Goal: Contribute content

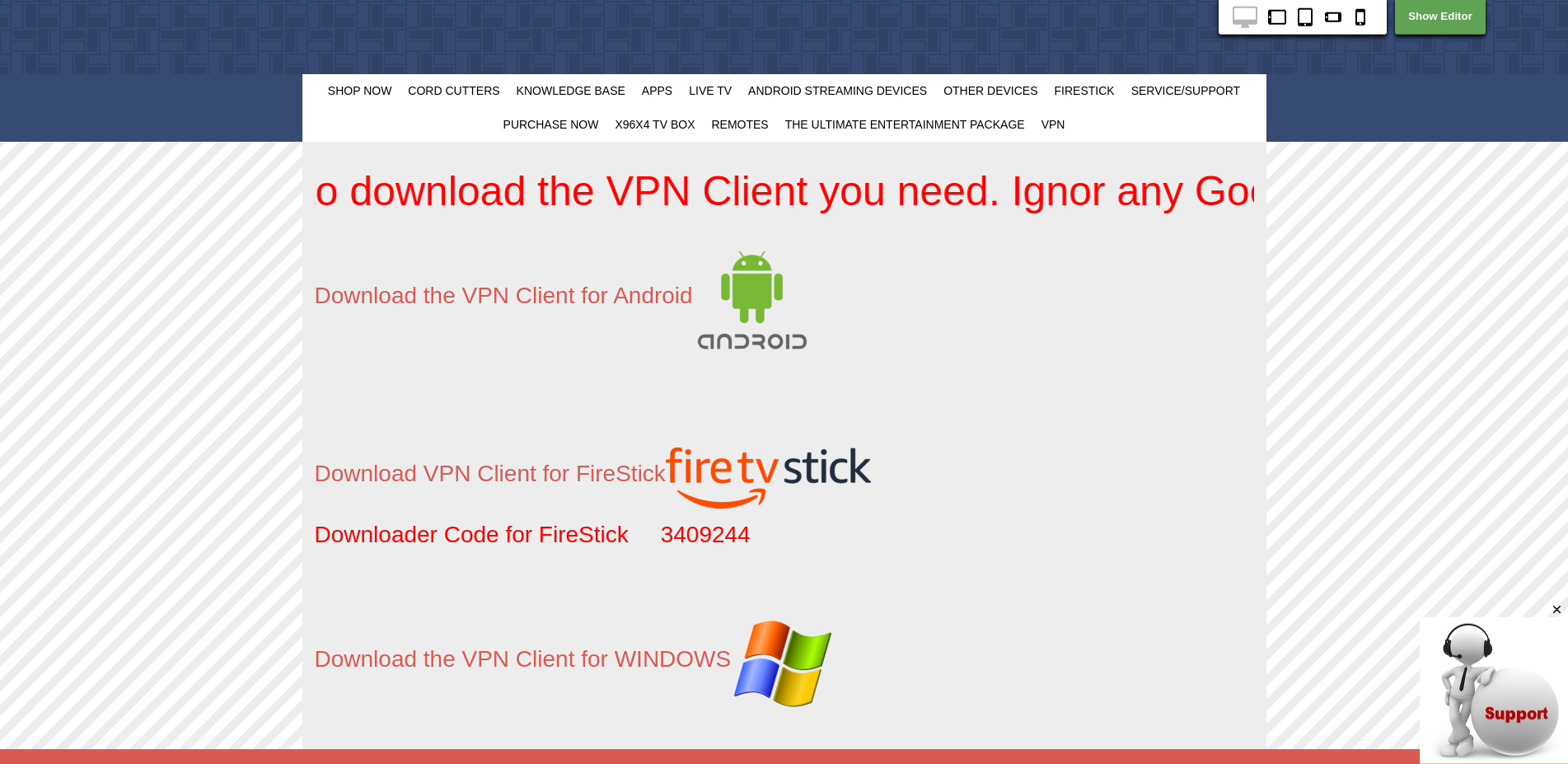
scroll to position [67, 0]
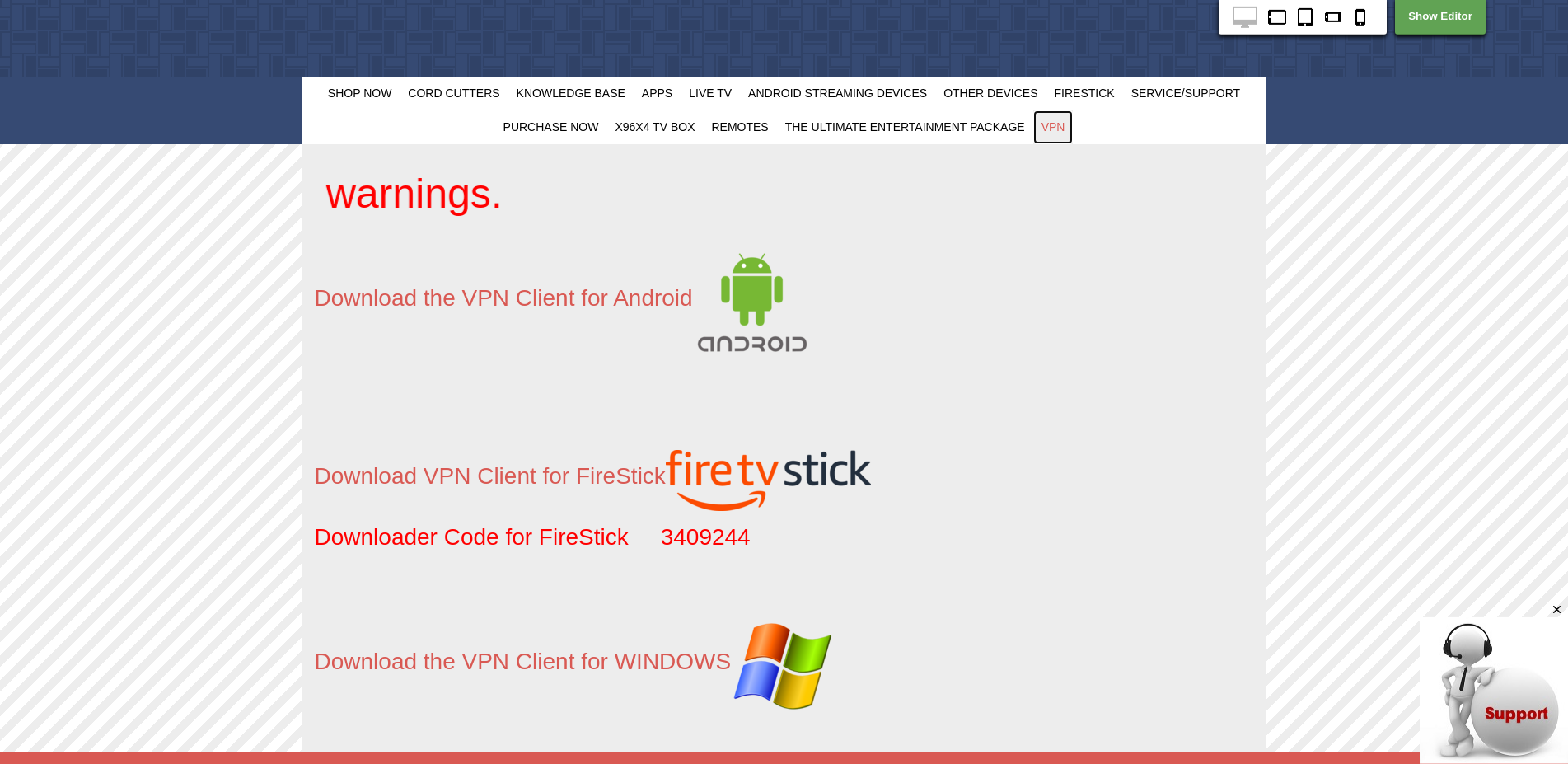
click at [1059, 130] on span "VPN" at bounding box center [1053, 126] width 24 height 13
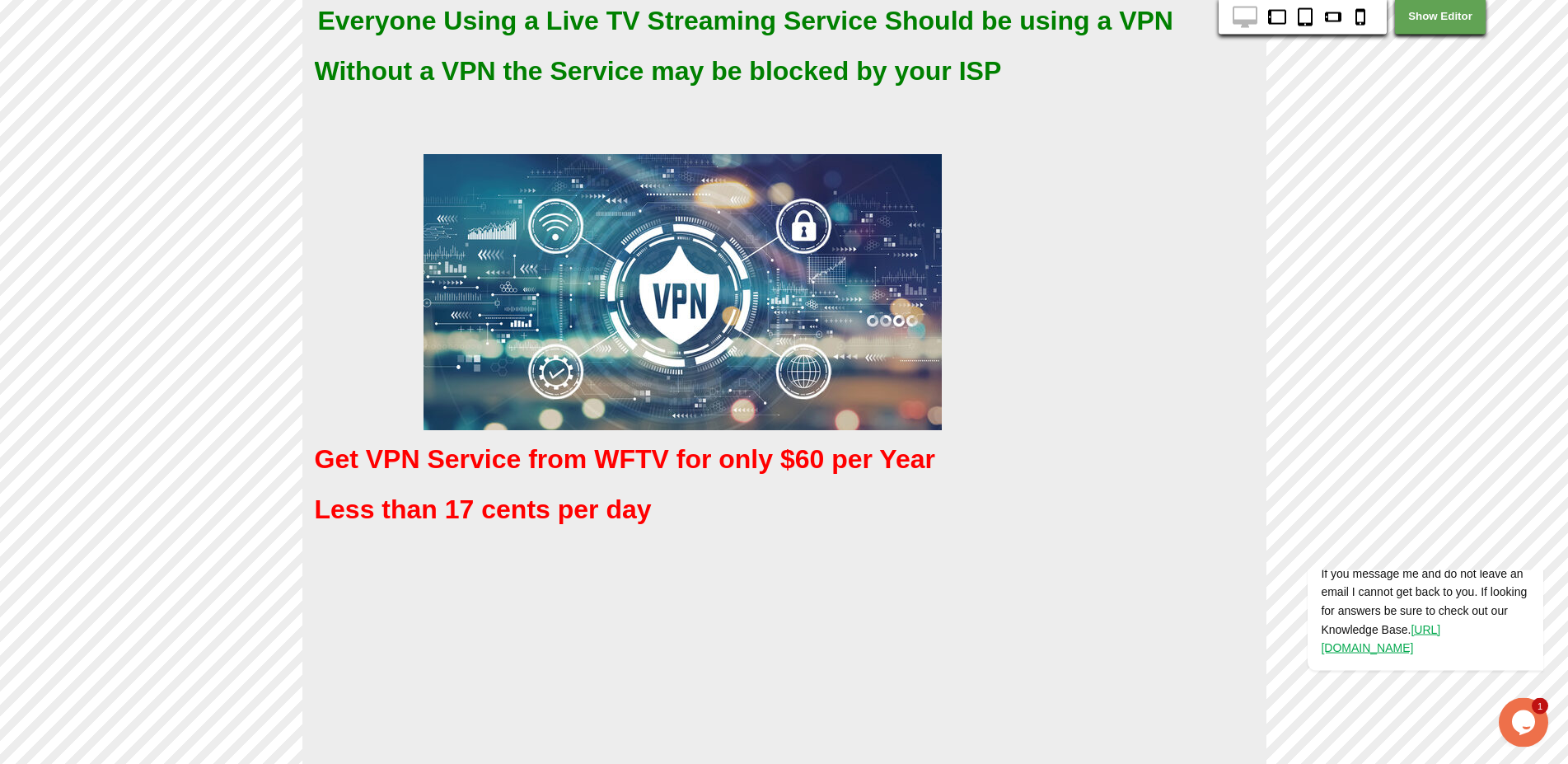
click at [901, 511] on p "Less than 17 cents per day" at bounding box center [784, 509] width 940 height 42
click at [1438, 25] on link "Show Editor" at bounding box center [1441, 16] width 91 height 36
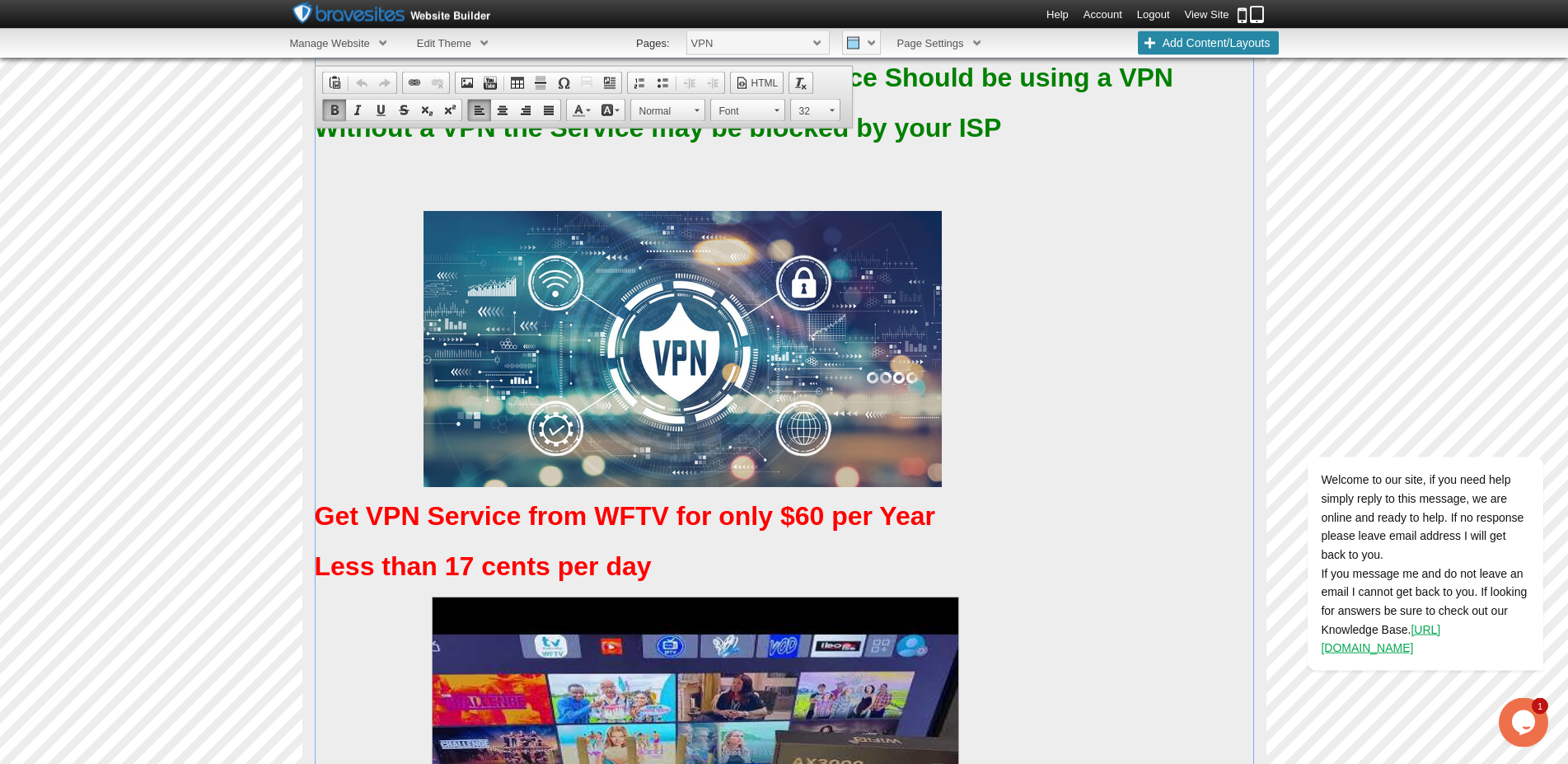
click at [910, 570] on p "Less than 17 cents per day" at bounding box center [784, 567] width 940 height 42
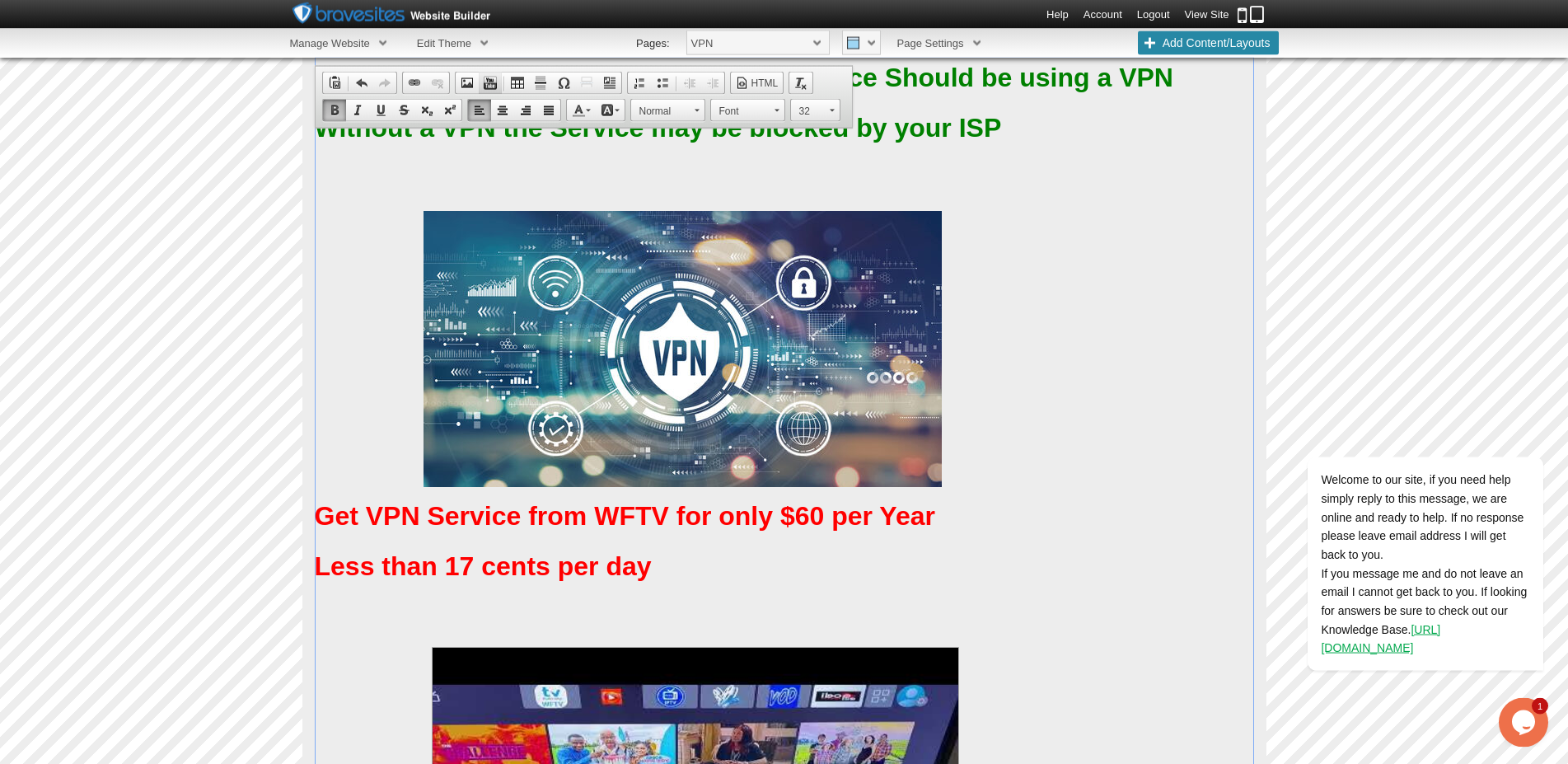
click at [488, 85] on span at bounding box center [490, 83] width 13 height 13
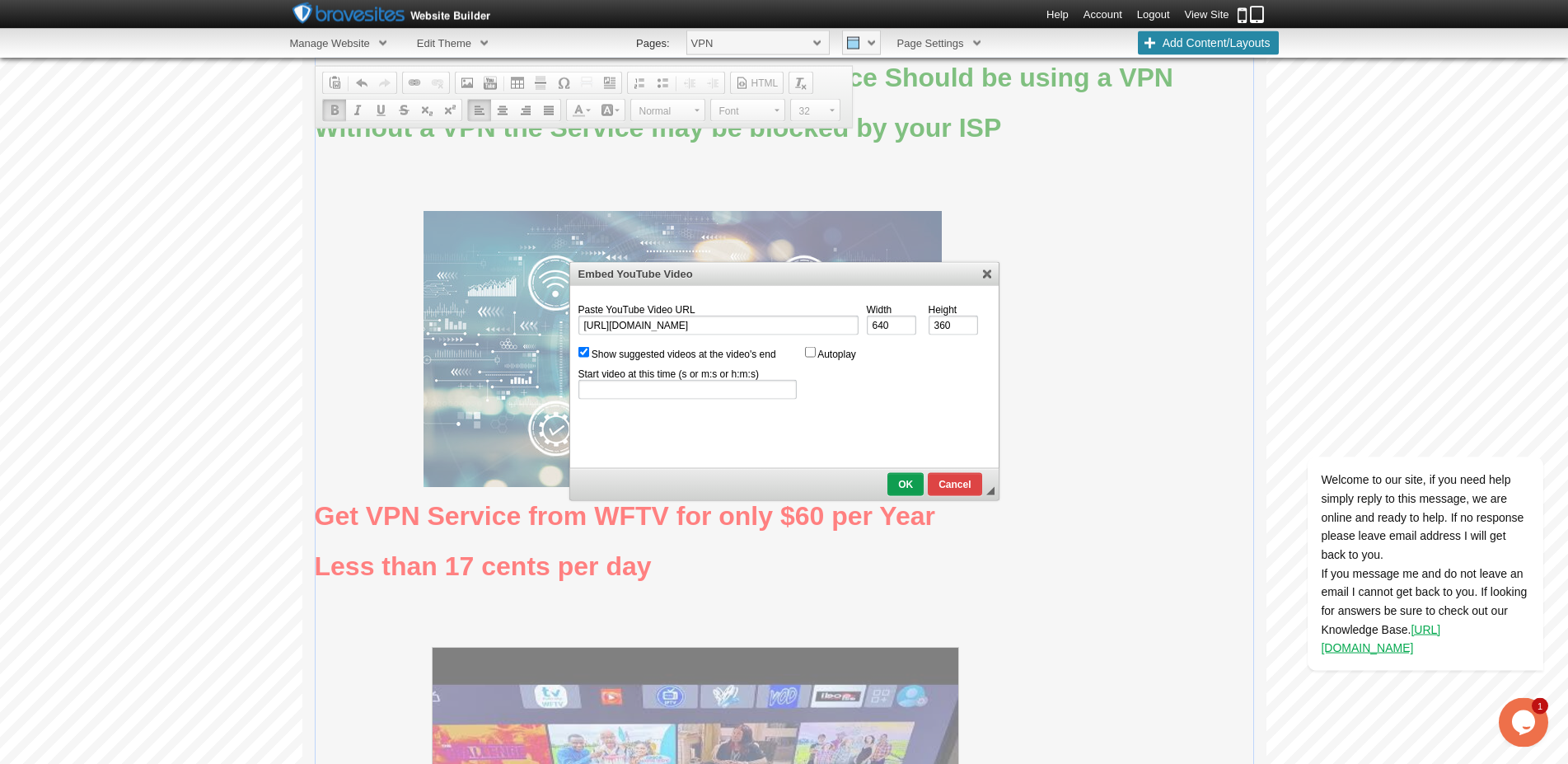
type input "https://youtu.be/4y1Wlm60B-0"
click at [583, 351] on input "Show suggested videos at the video's end" at bounding box center [584, 352] width 11 height 11
checkbox input "false"
click at [906, 483] on span "OK" at bounding box center [905, 484] width 33 height 12
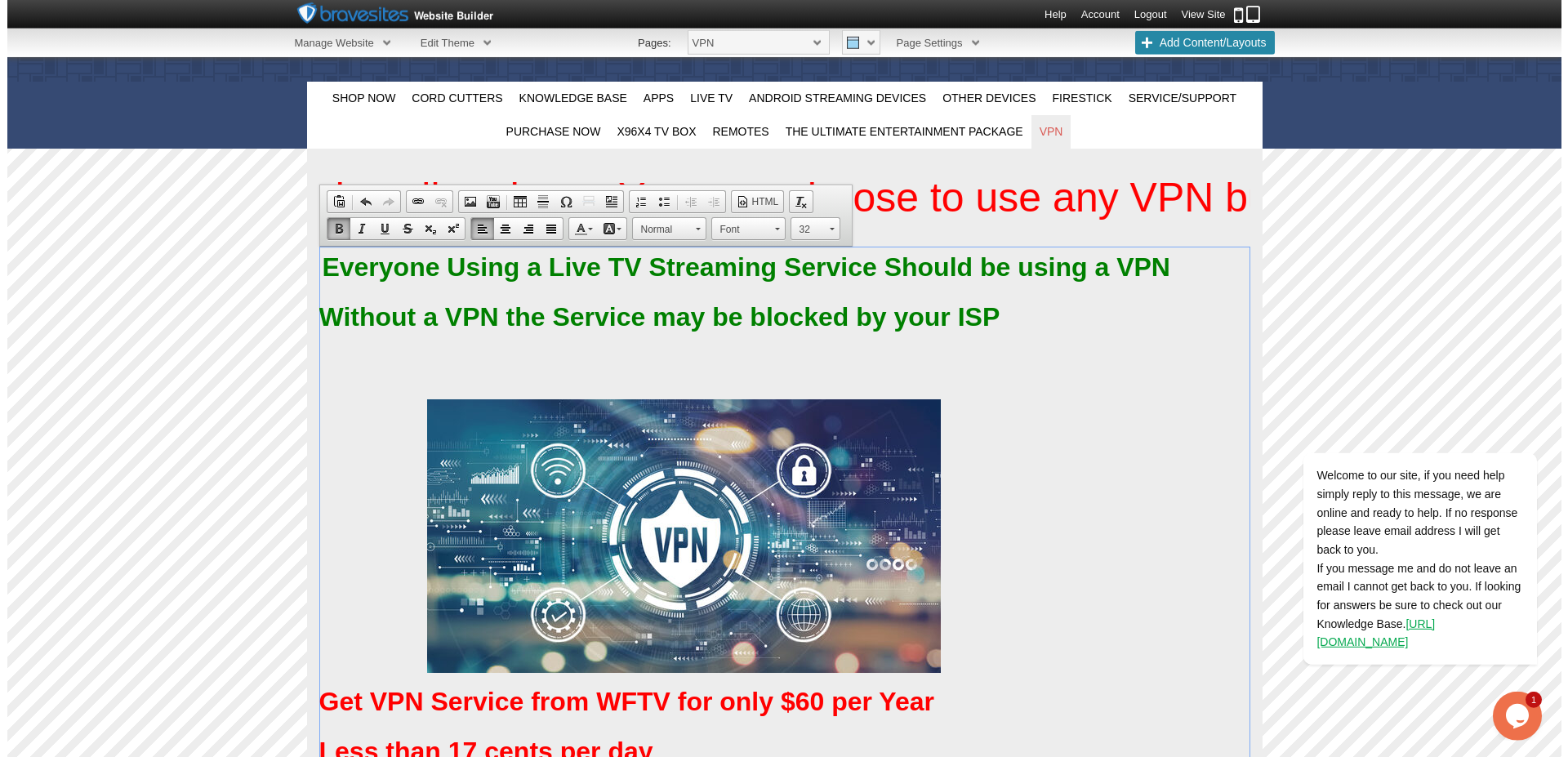
scroll to position [302, 0]
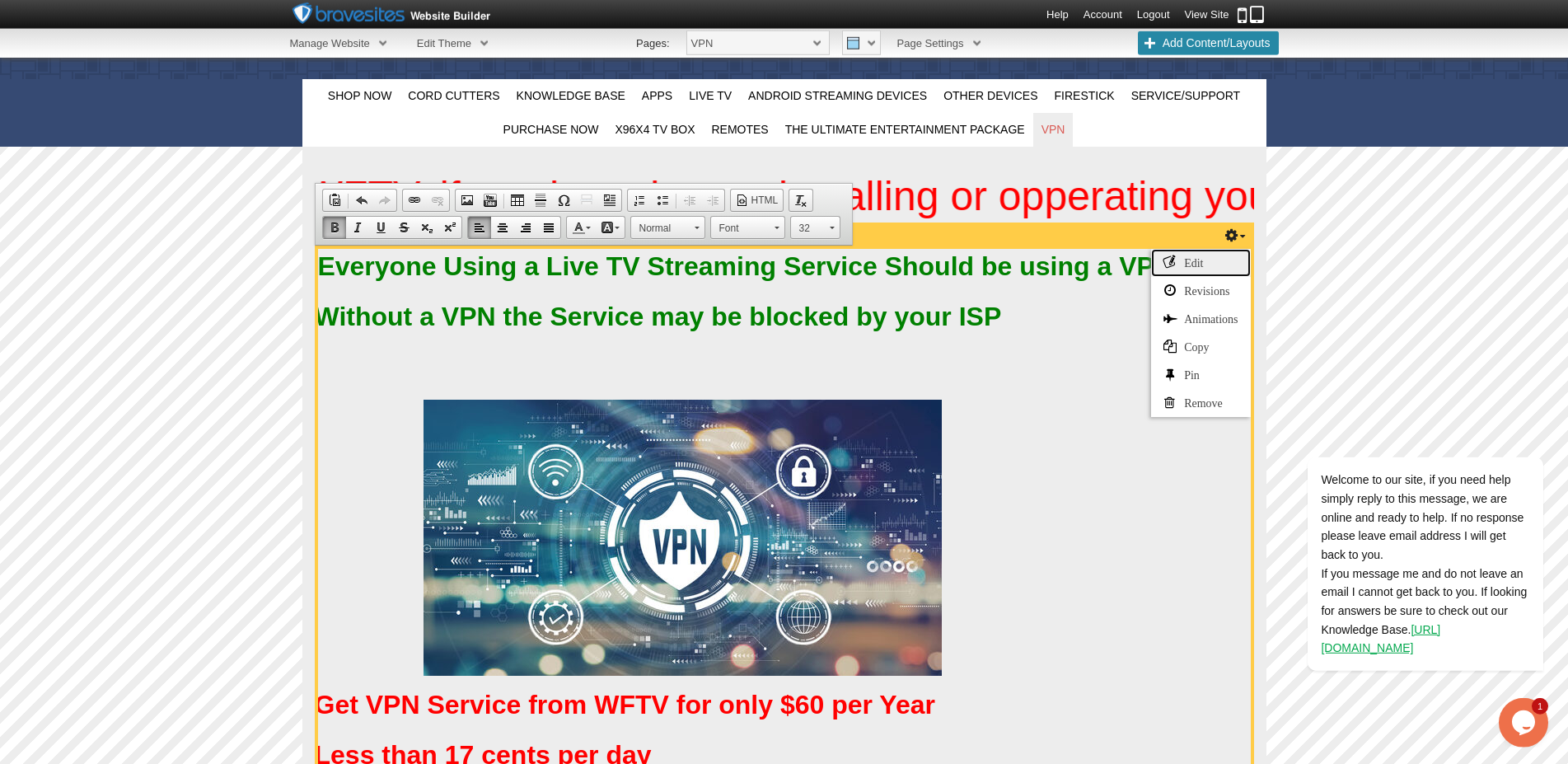
click at [1210, 256] on link "Edit" at bounding box center [1200, 263] width 99 height 28
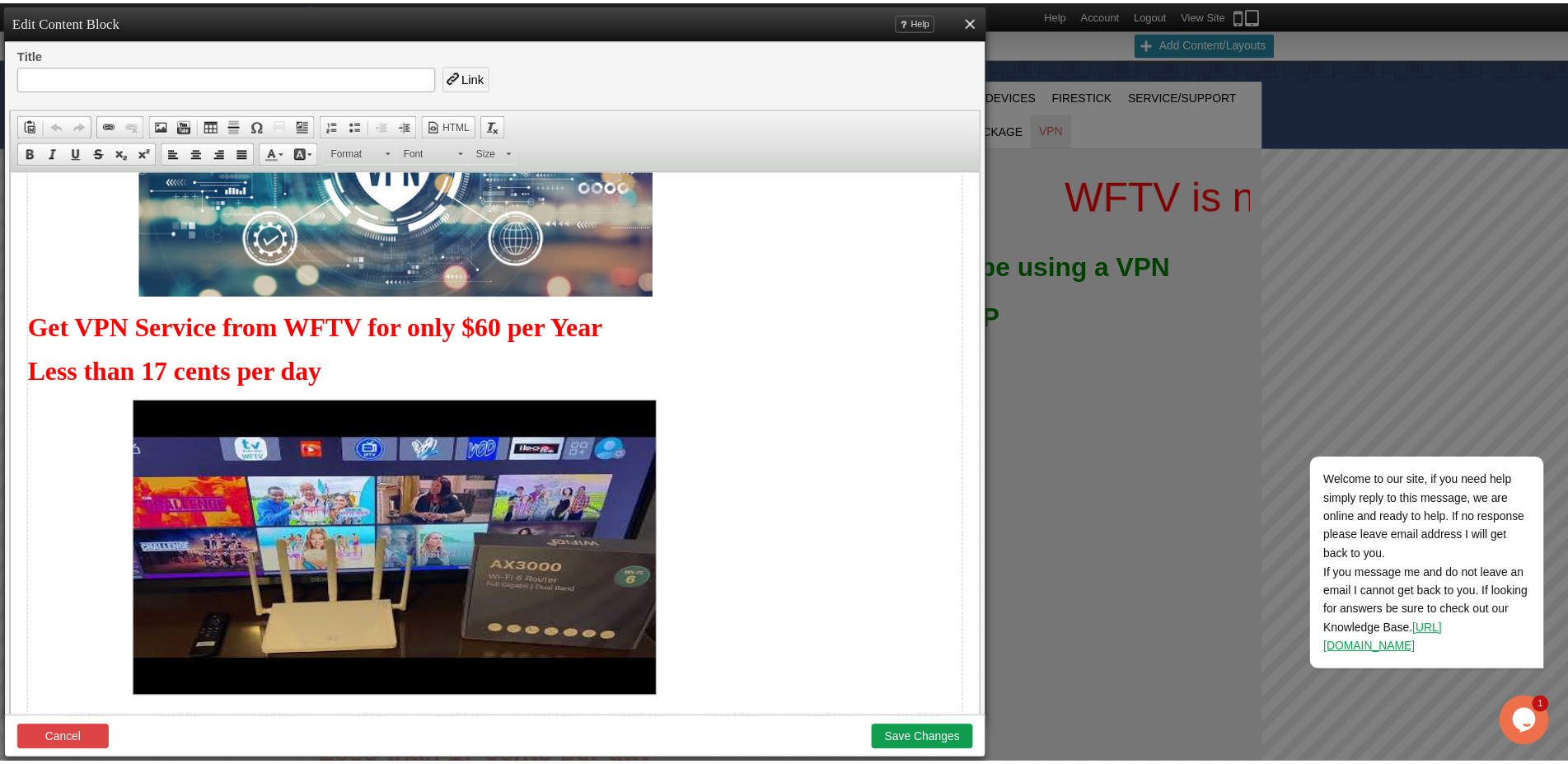
scroll to position [316, 0]
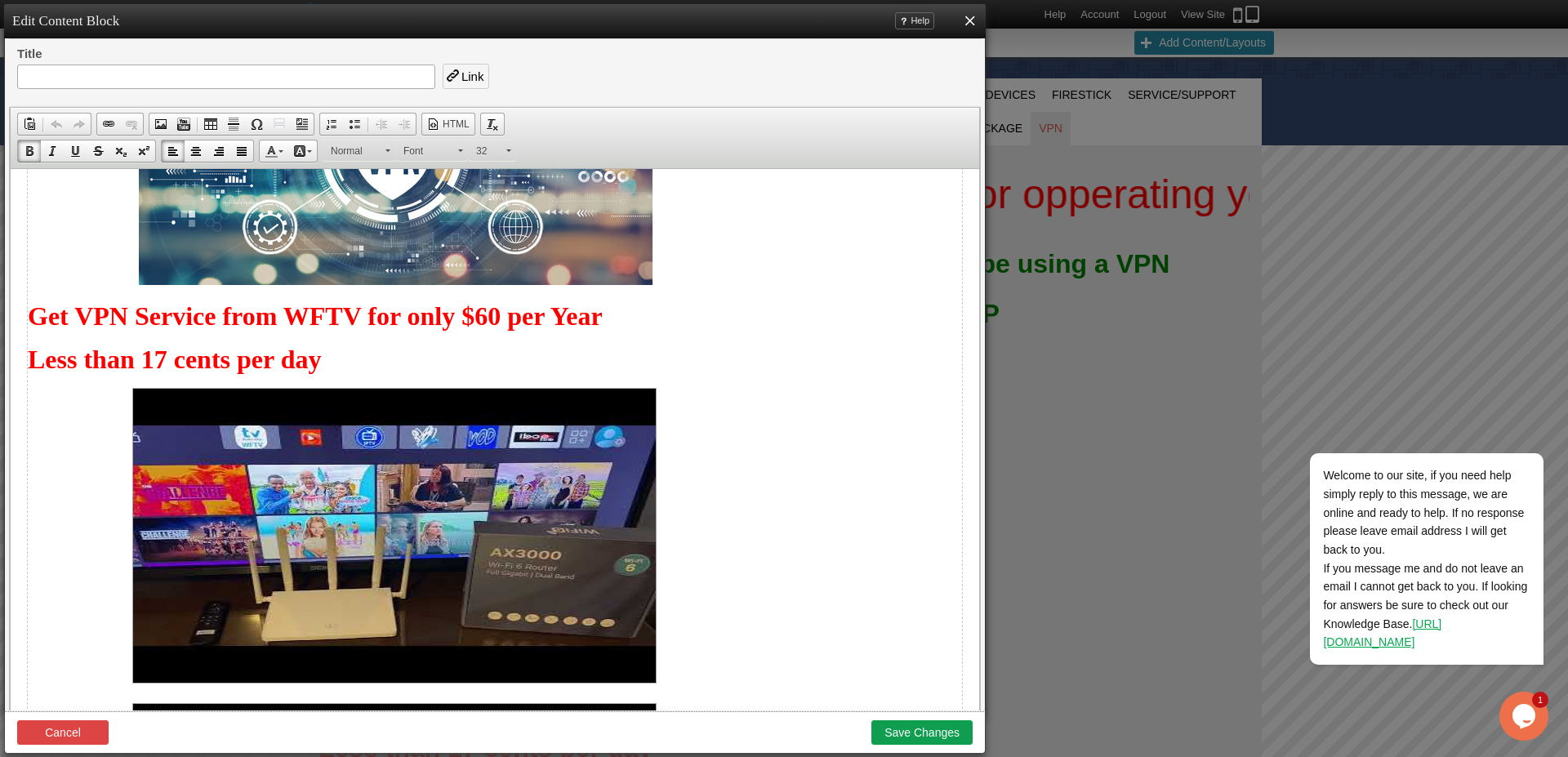
click at [542, 360] on p "Less than 17 cents per day" at bounding box center [495, 360] width 934 height 31
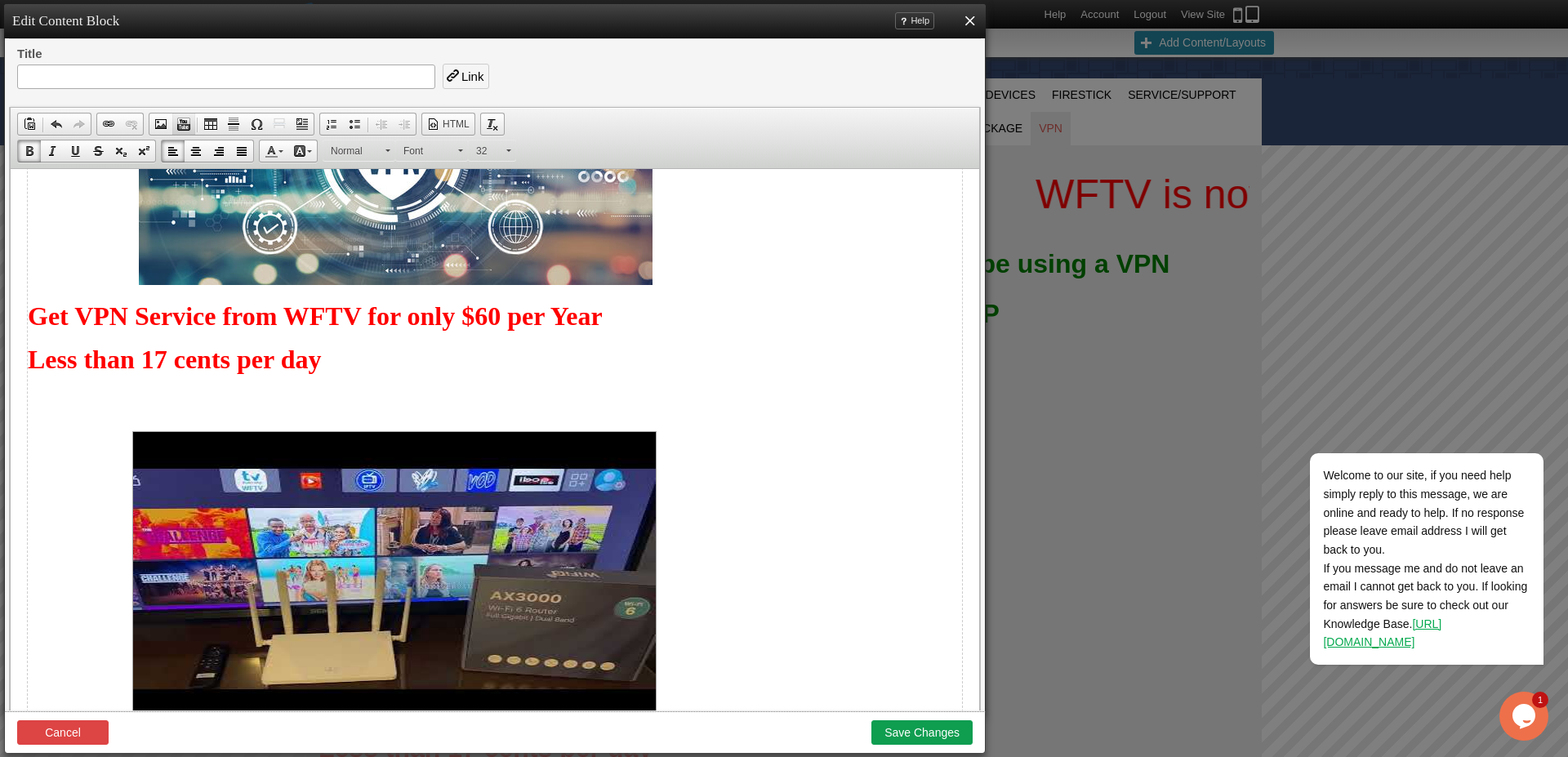
click at [182, 125] on span at bounding box center [184, 123] width 13 height 13
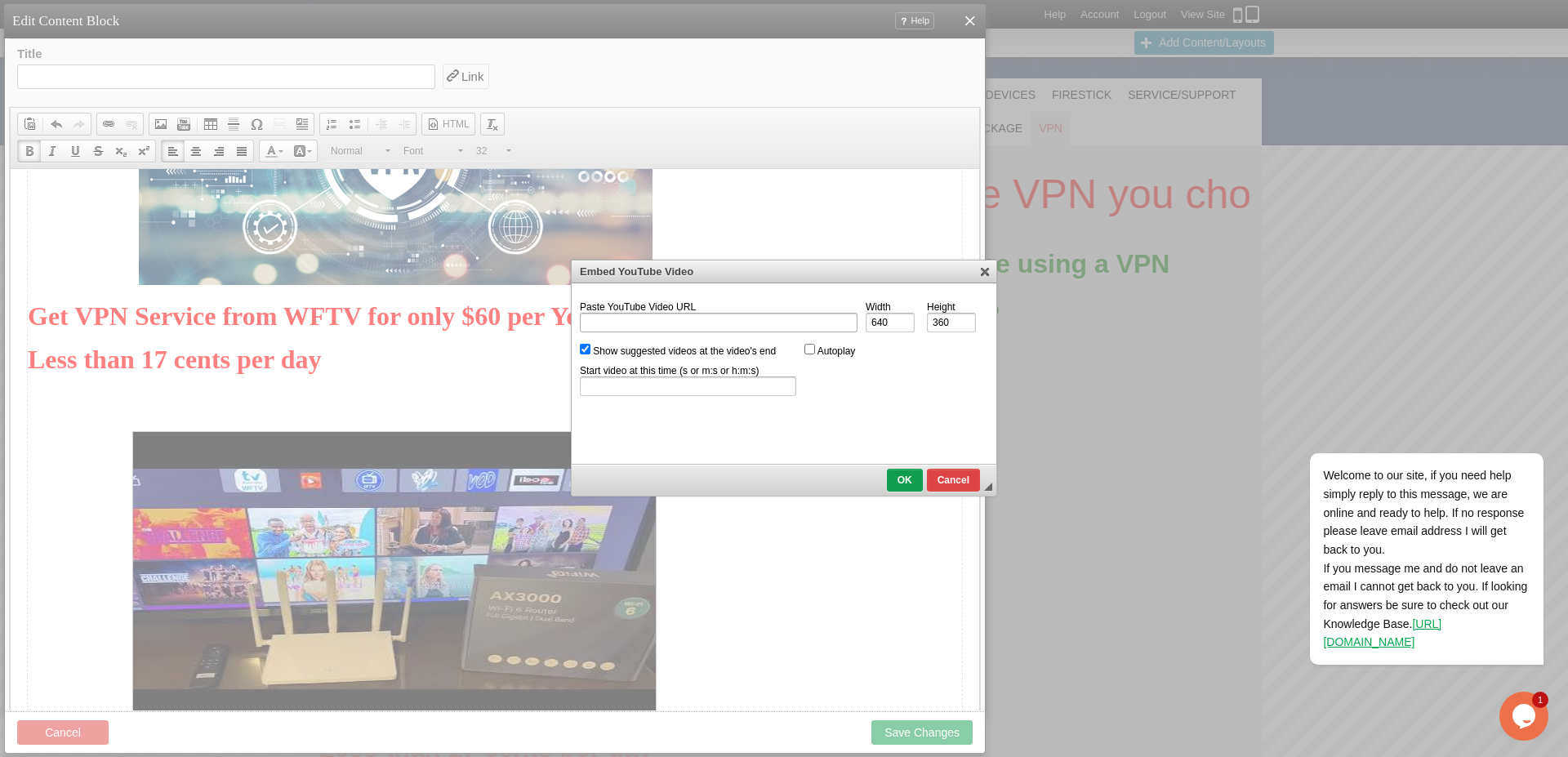
click at [591, 323] on input "Paste YouTube Video URL" at bounding box center [719, 323] width 278 height 20
type input "https://youtu.be/4y1Wlm60B-0"
click at [589, 353] on input "Show suggested videos at the video's end" at bounding box center [585, 349] width 11 height 11
checkbox input "false"
click at [903, 479] on span "OK" at bounding box center [905, 479] width 32 height 12
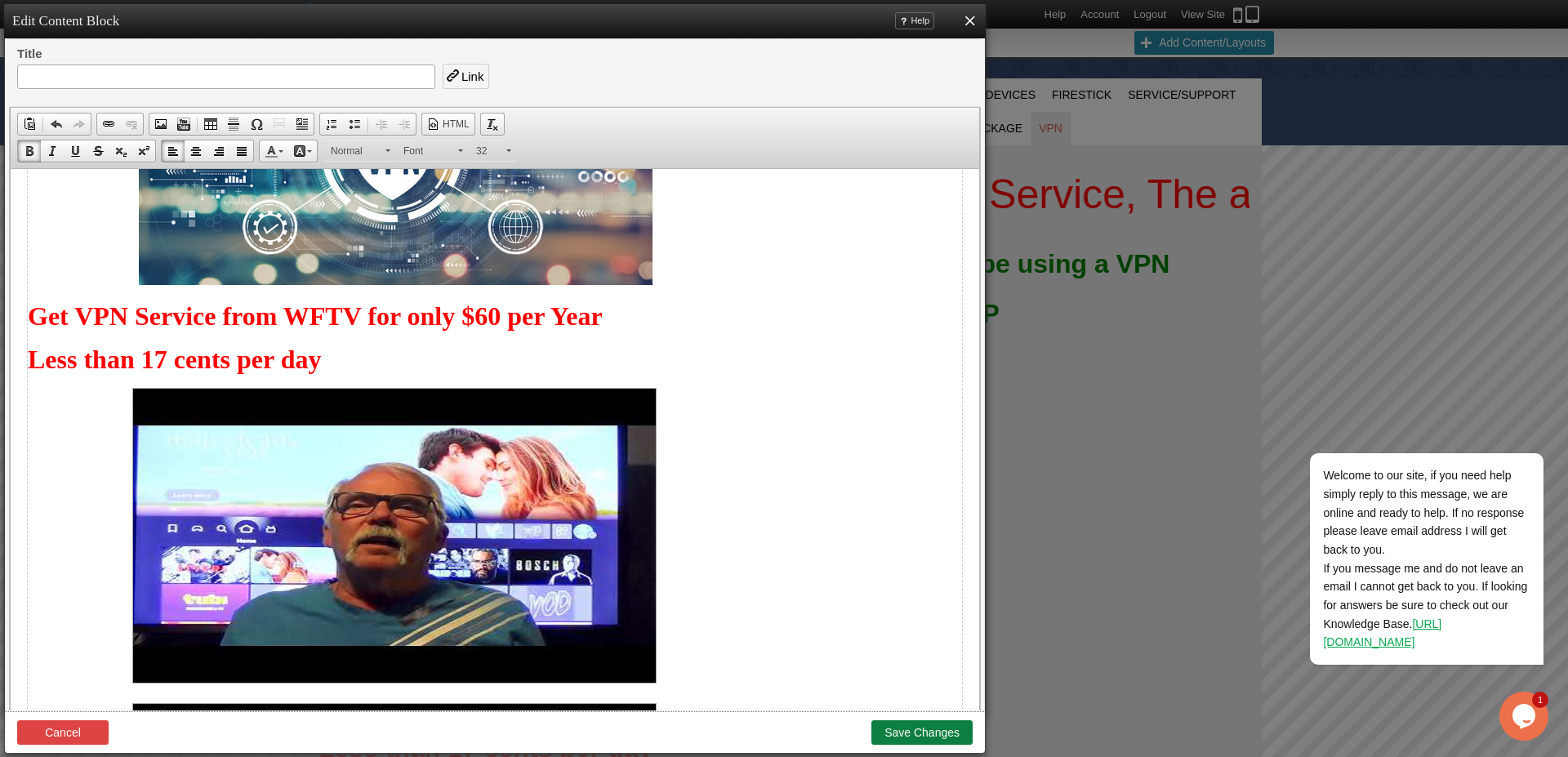
click at [926, 738] on button "Save Changes" at bounding box center [922, 732] width 101 height 24
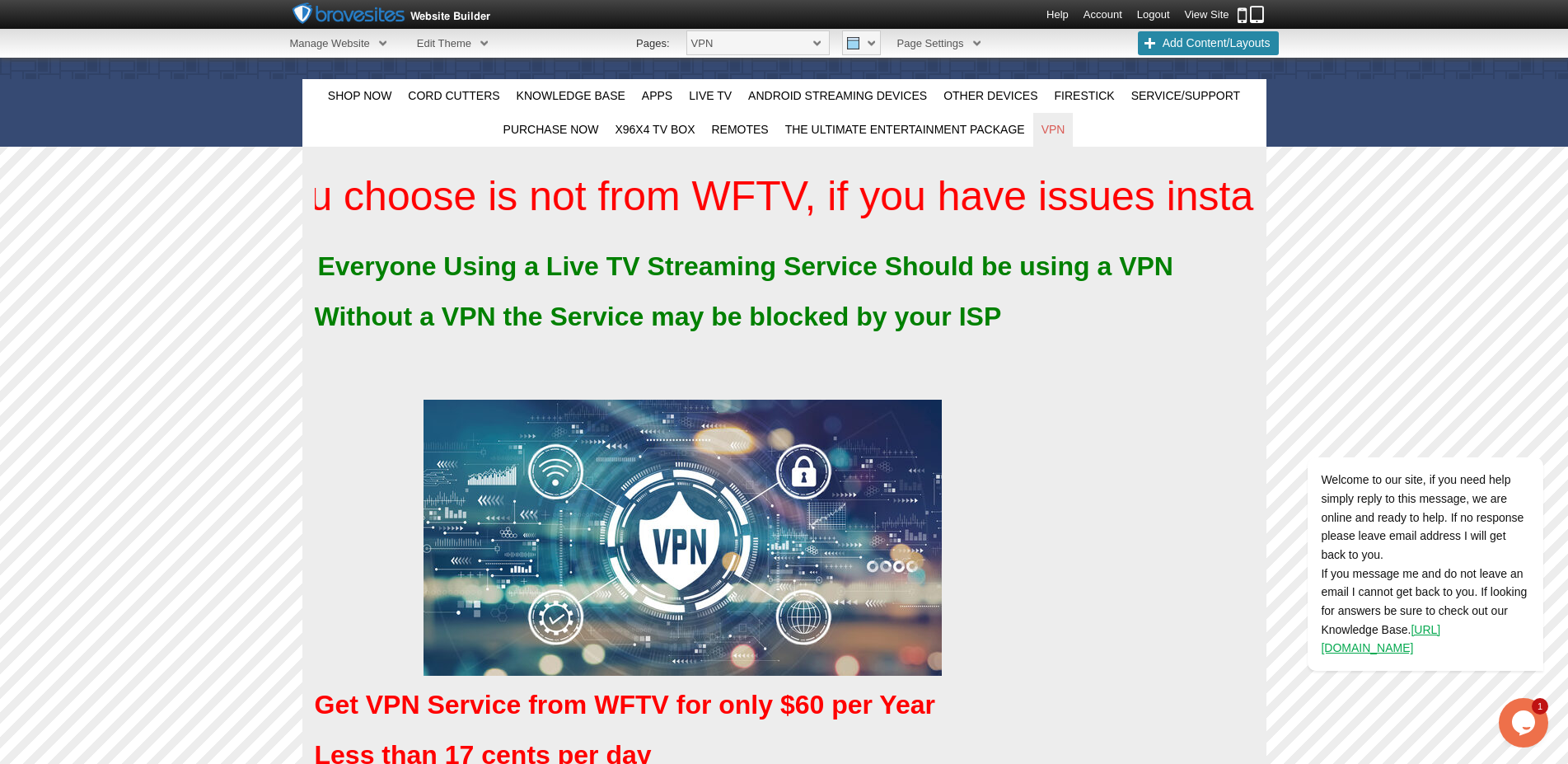
click at [1210, 15] on link "View Site" at bounding box center [1207, 15] width 45 height 13
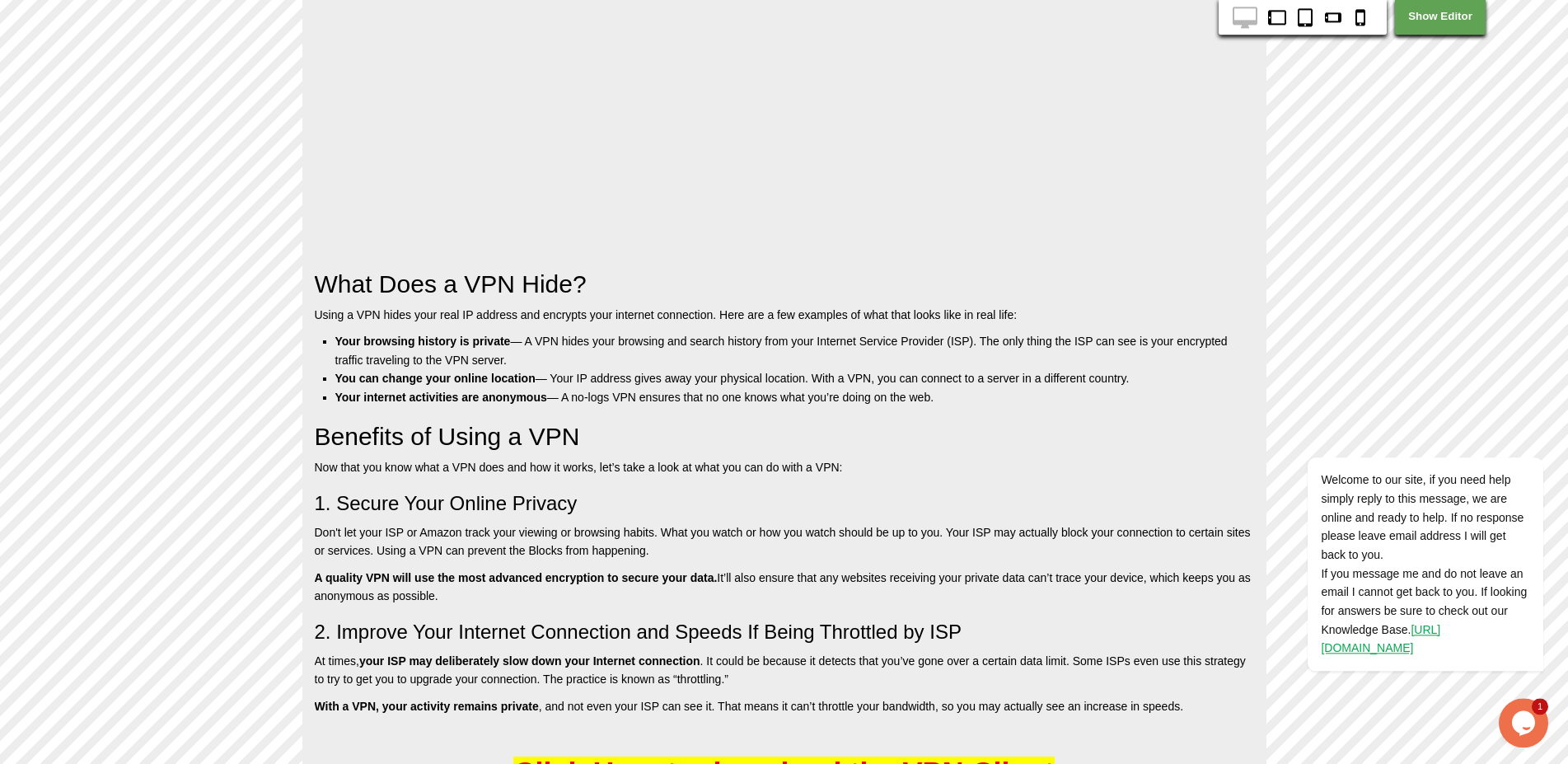
scroll to position [1797, 0]
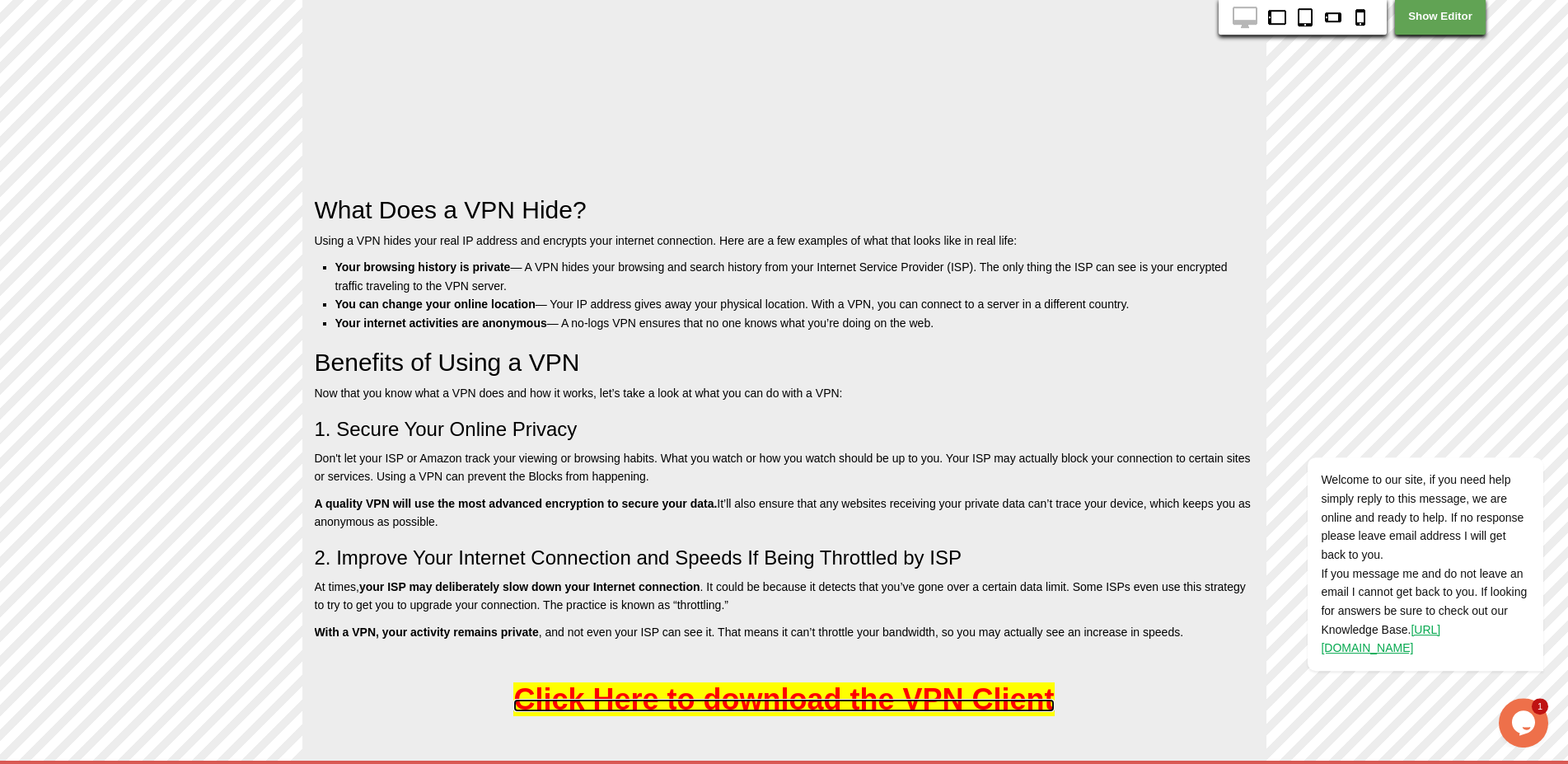
click at [799, 703] on span "Click Here to download the VPN Client" at bounding box center [783, 699] width 540 height 34
